Goal: Task Accomplishment & Management: Use online tool/utility

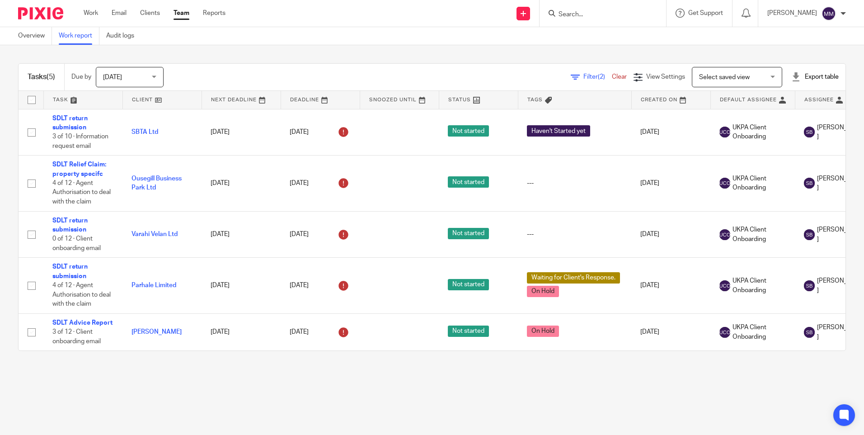
click at [583, 76] on span "Filter (2)" at bounding box center [597, 77] width 28 height 6
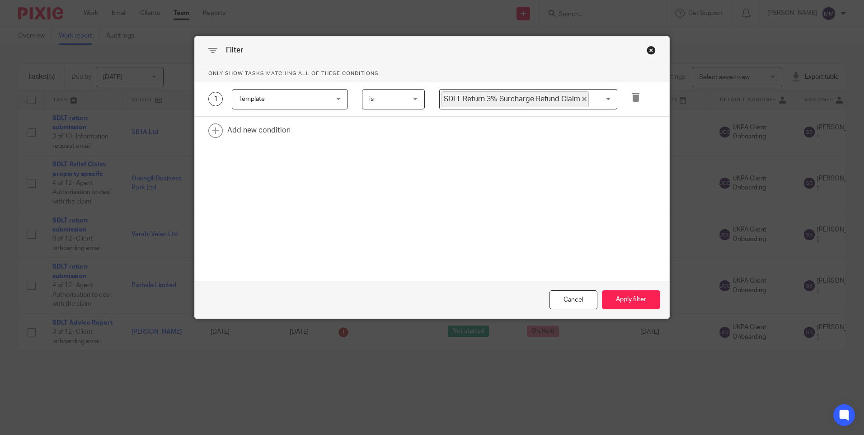
click at [648, 50] on div "Close this dialog window" at bounding box center [650, 50] width 9 height 9
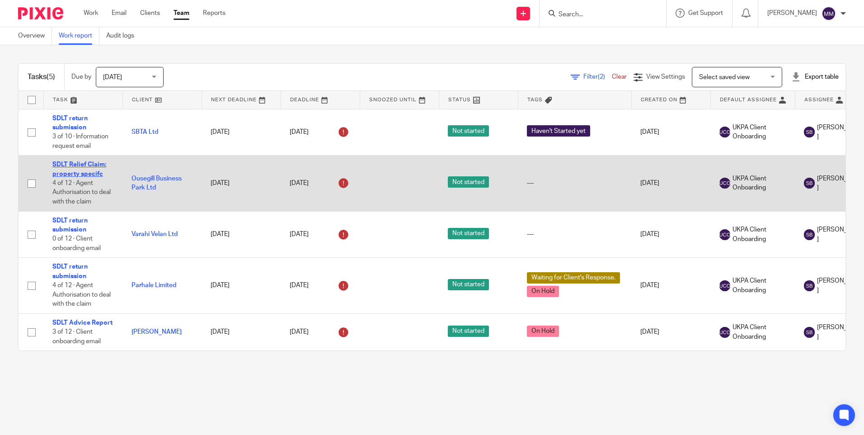
click at [91, 164] on link "SDLT Relief Claim: property specifc" at bounding box center [79, 168] width 54 height 15
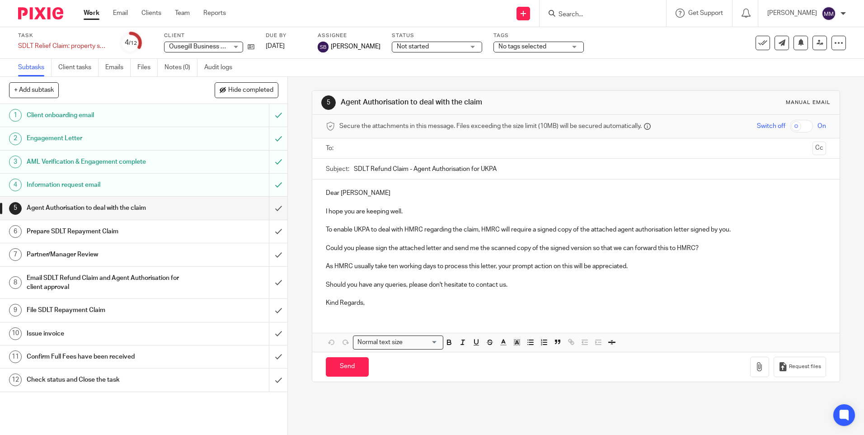
click at [56, 112] on h1 "Client onboarding email" at bounding box center [104, 115] width 155 height 14
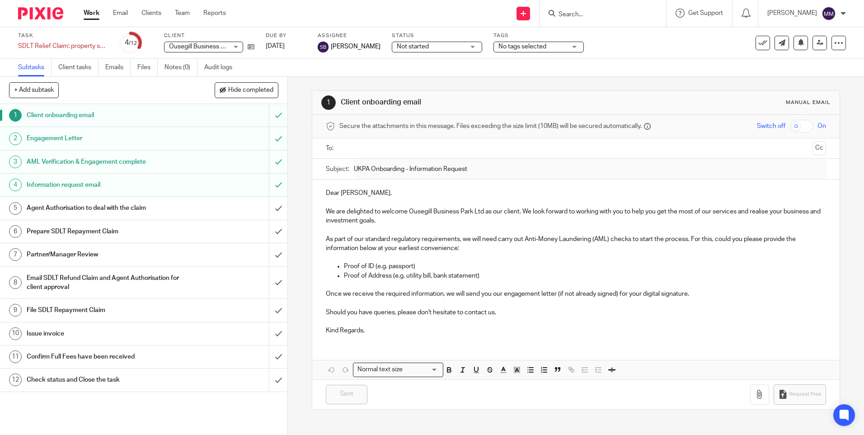
click at [55, 139] on h1 "Engagement Letter" at bounding box center [104, 138] width 155 height 14
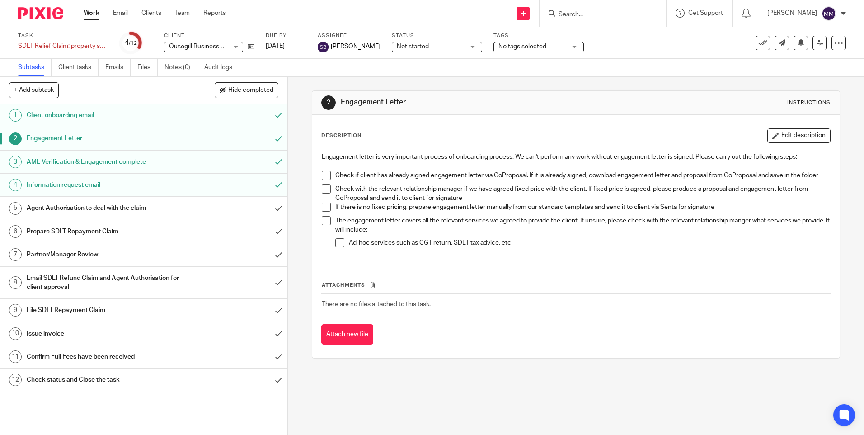
click at [114, 165] on h1 "AML Verification & Engagement complete" at bounding box center [104, 162] width 155 height 14
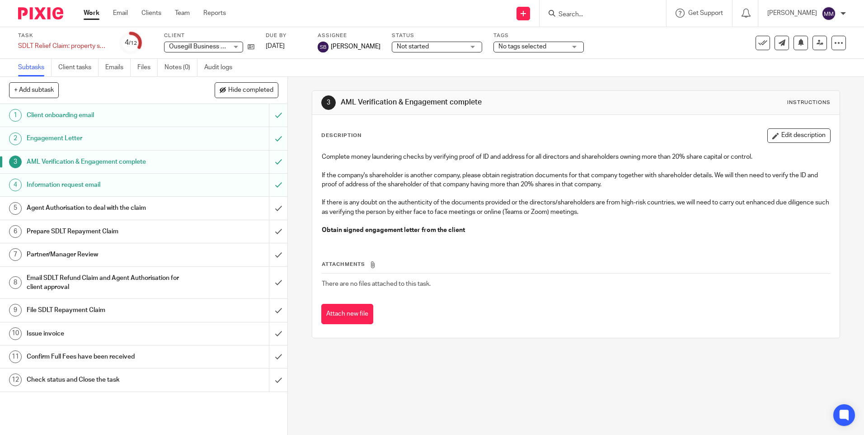
click at [89, 190] on h1 "Information request email" at bounding box center [104, 185] width 155 height 14
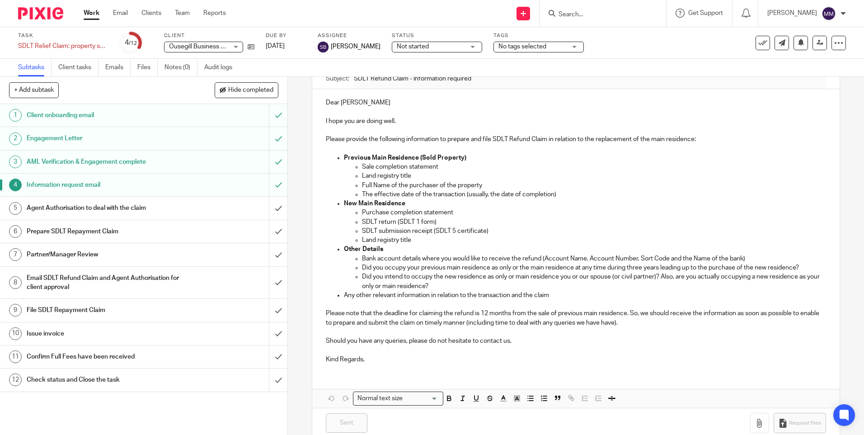
scroll to position [107, 0]
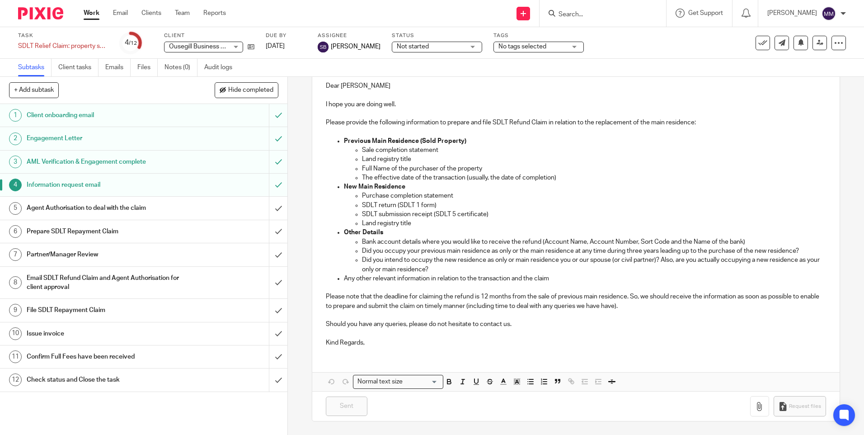
click at [76, 217] on link "5 Agent Authorisation to deal with the claim" at bounding box center [134, 208] width 269 height 23
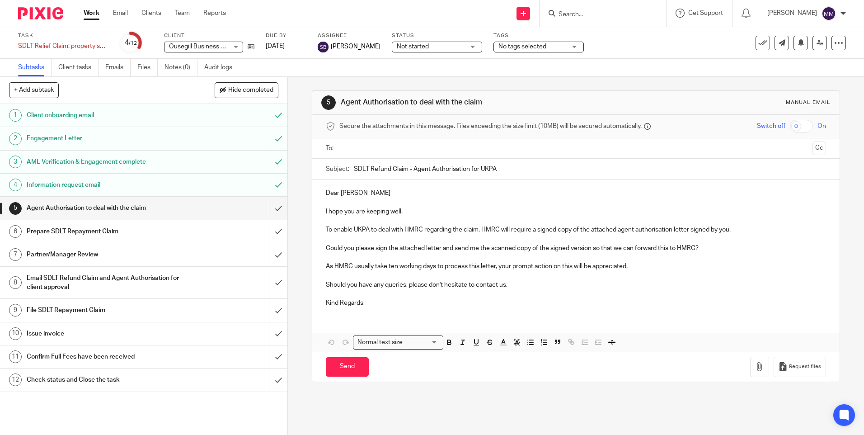
click at [87, 212] on h1 "Agent Authorisation to deal with the claim" at bounding box center [104, 208] width 155 height 14
click at [74, 237] on h1 "Prepare SDLT Repayment Claim" at bounding box center [104, 232] width 155 height 14
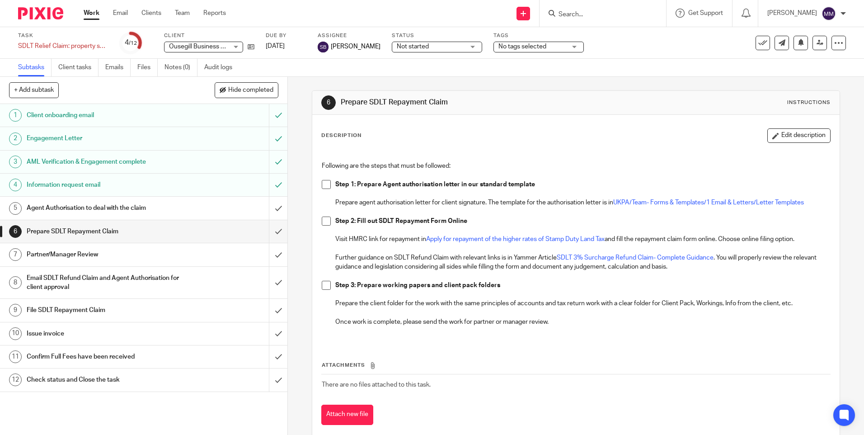
scroll to position [18, 0]
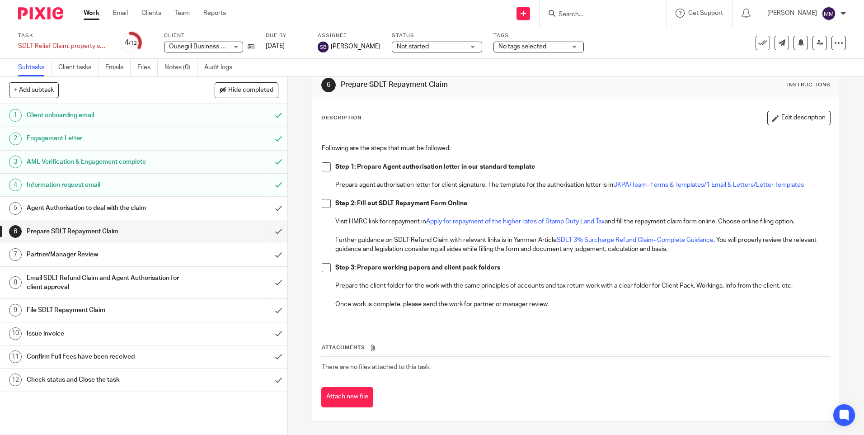
click at [471, 153] on p at bounding box center [576, 157] width 508 height 9
click at [85, 255] on h1 "Partner/Manager Review" at bounding box center [104, 255] width 155 height 14
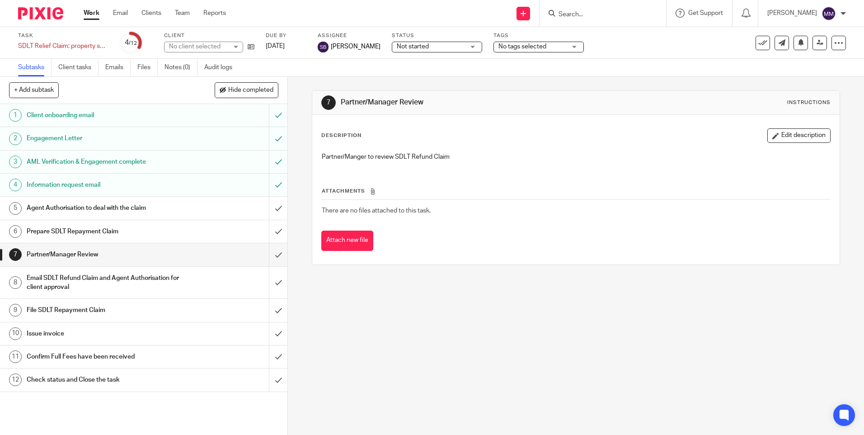
click at [73, 275] on h1 "Email SDLT Refund Claim and Agent Authorisation for client approval" at bounding box center [104, 282] width 155 height 23
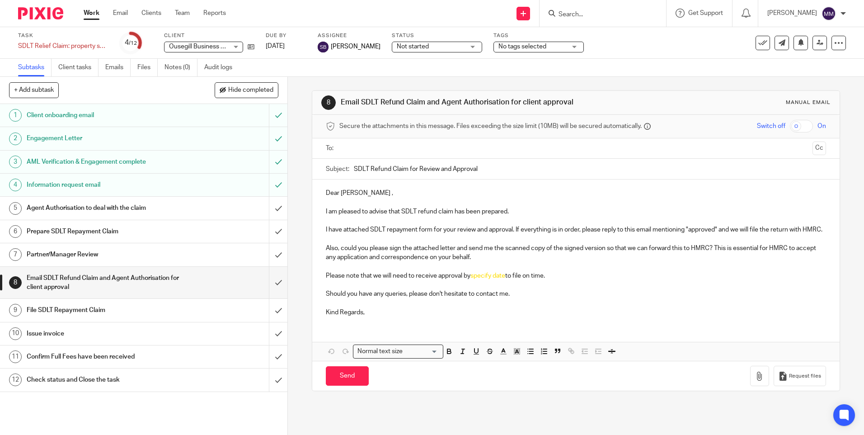
click at [78, 308] on h1 "File SDLT Repayment Claim" at bounding box center [104, 310] width 155 height 14
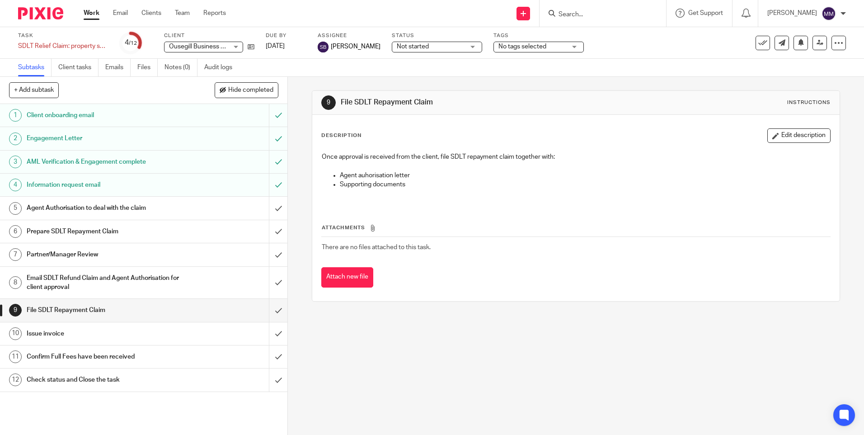
click at [89, 333] on h1 "Issue invoice" at bounding box center [104, 334] width 155 height 14
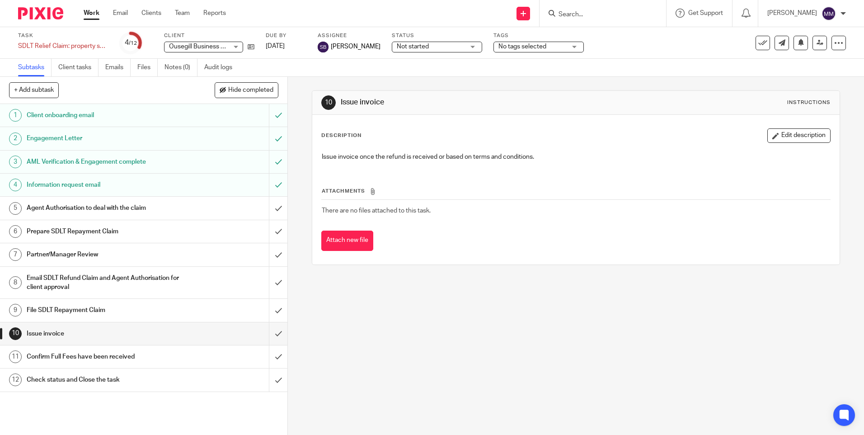
click at [80, 360] on h1 "Confirm Full Fees have been received" at bounding box center [104, 357] width 155 height 14
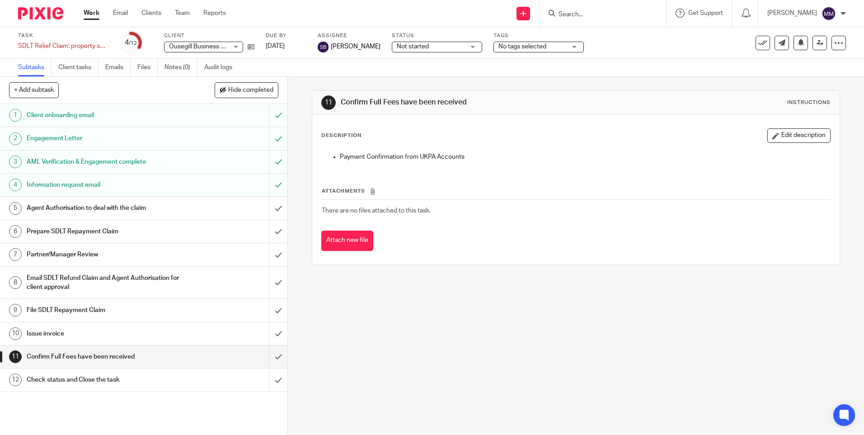
click at [73, 383] on h1 "Check status and Close the task" at bounding box center [104, 380] width 155 height 14
click at [66, 203] on h1 "Agent Authorisation to deal with the claim" at bounding box center [104, 208] width 155 height 14
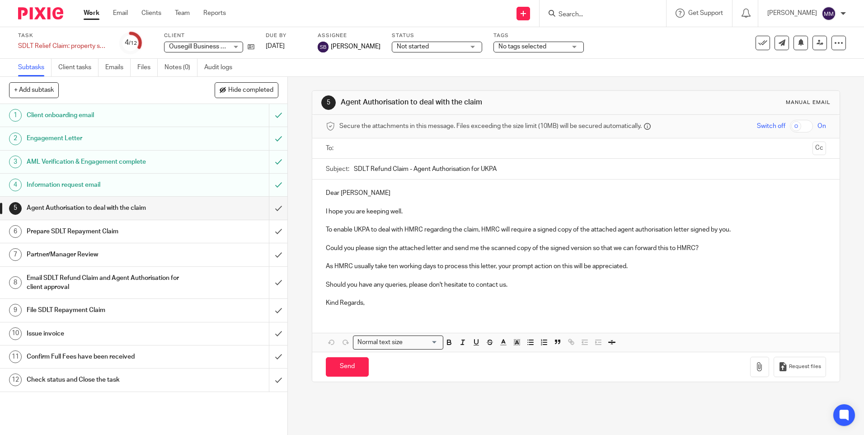
click at [127, 234] on h1 "Prepare SDLT Repayment Claim" at bounding box center [104, 232] width 155 height 14
